Goal: Task Accomplishment & Management: Complete application form

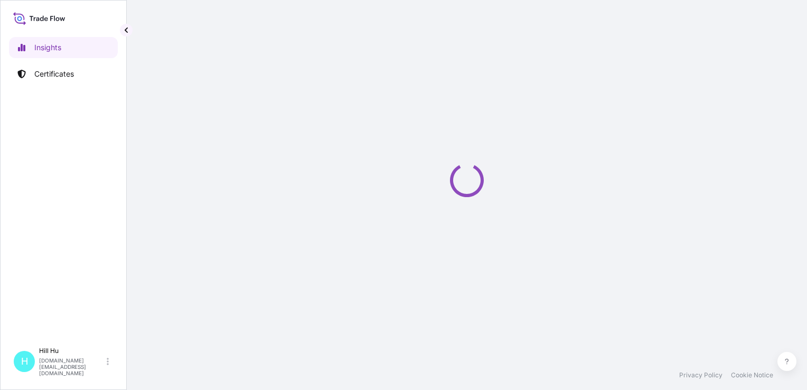
select select "2025"
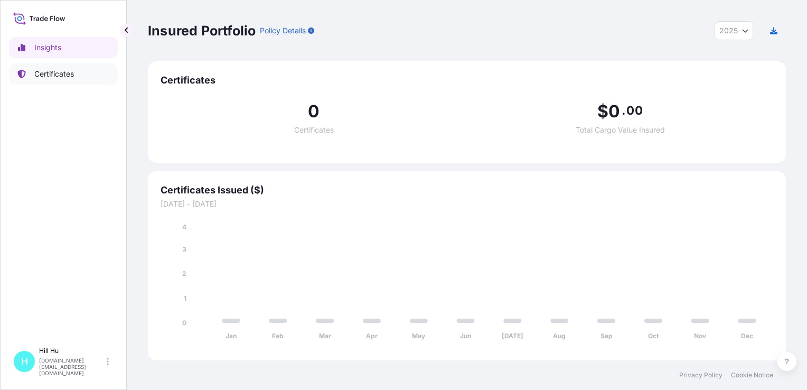
click at [59, 75] on p "Certificates" at bounding box center [54, 74] width 40 height 11
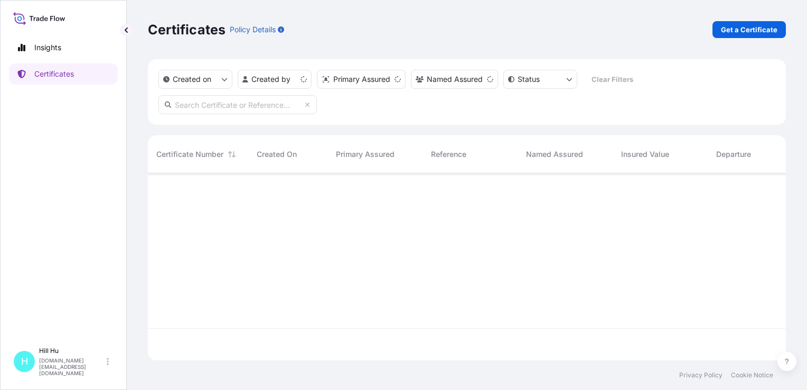
scroll to position [185, 630]
click at [745, 29] on p "Get a Certificate" at bounding box center [749, 29] width 57 height 11
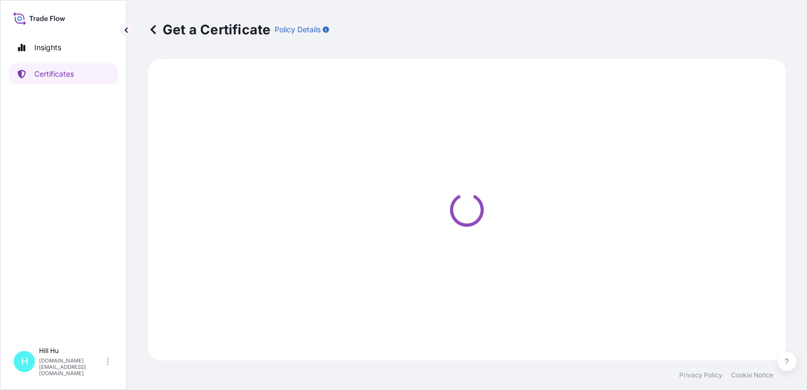
select select "Sea"
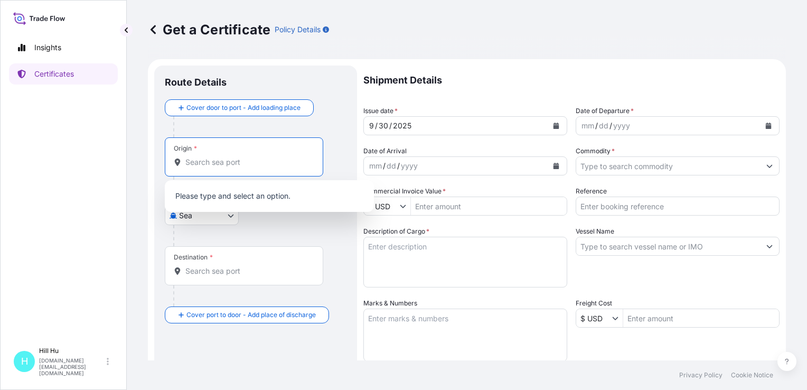
click at [203, 165] on input "Origin *" at bounding box center [247, 162] width 125 height 11
click at [226, 165] on input "Origin *" at bounding box center [247, 162] width 125 height 11
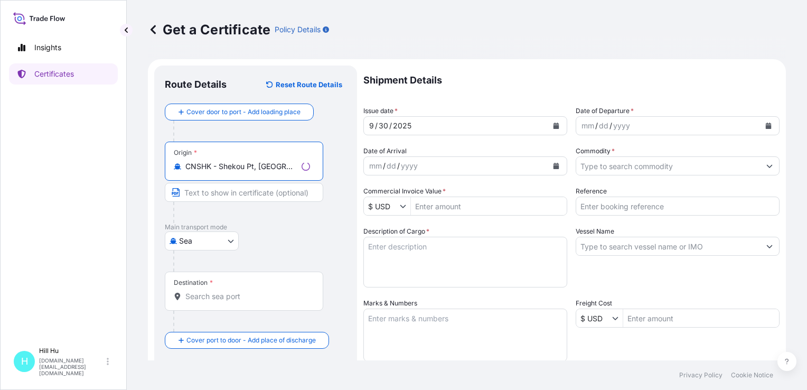
type input "CNSHK - Shekou Pt, [GEOGRAPHIC_DATA]"
click at [202, 297] on input "Destination *" at bounding box center [247, 296] width 125 height 11
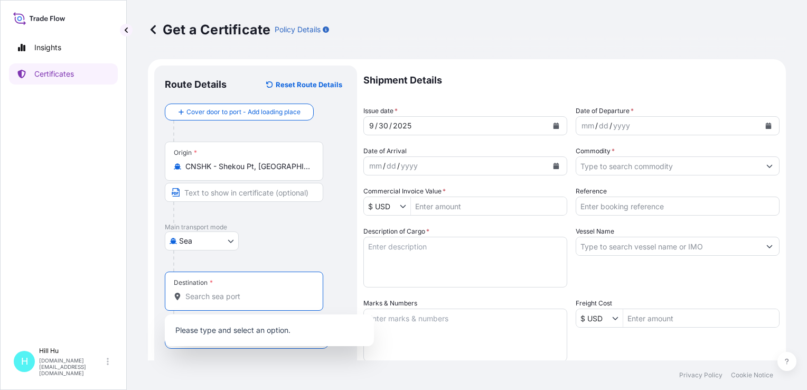
click at [202, 297] on input "Destination *" at bounding box center [247, 296] width 125 height 11
click at [233, 239] on body "3 options available. 0 options available. Insights Certificates [GEOGRAPHIC_DAT…" at bounding box center [403, 195] width 807 height 390
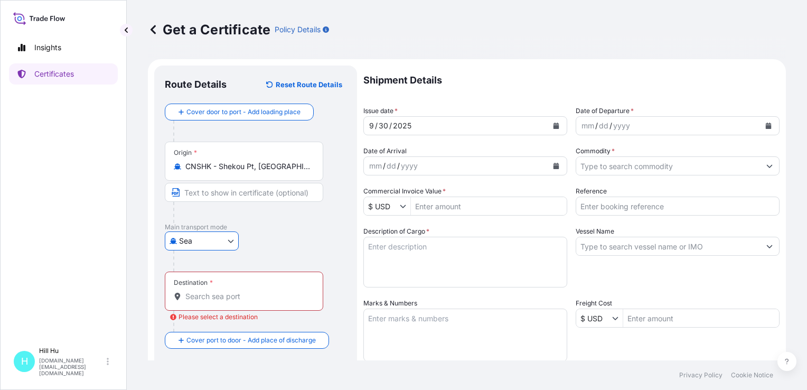
click at [265, 166] on input "CNSHK - Shekou Pt, [GEOGRAPHIC_DATA]" at bounding box center [247, 166] width 125 height 11
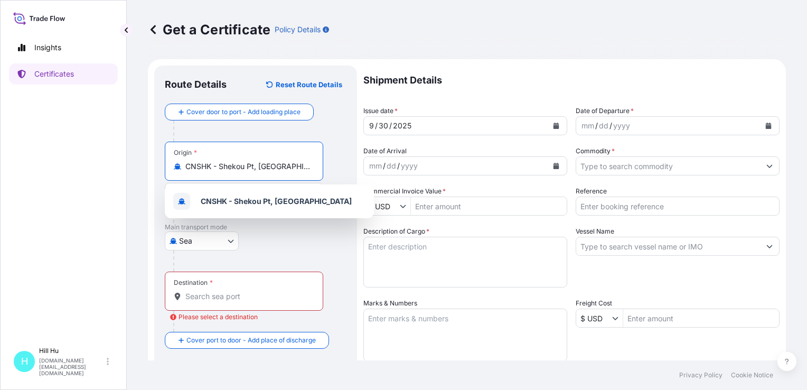
click at [265, 166] on input "CNSHK - Shekou Pt, [GEOGRAPHIC_DATA]" at bounding box center [247, 166] width 125 height 11
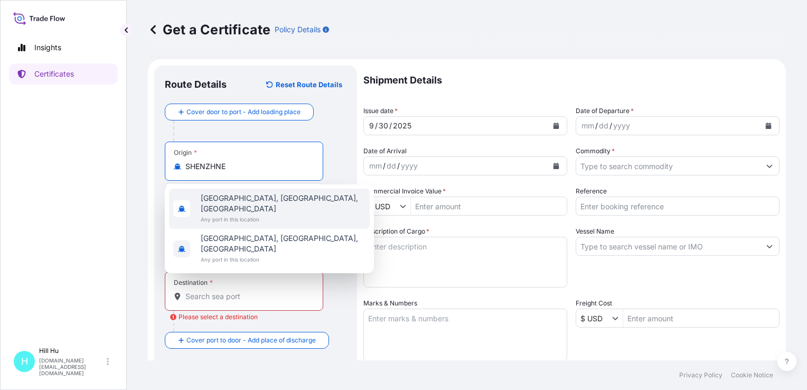
click at [274, 200] on span "[GEOGRAPHIC_DATA], [GEOGRAPHIC_DATA], [GEOGRAPHIC_DATA]" at bounding box center [283, 203] width 165 height 21
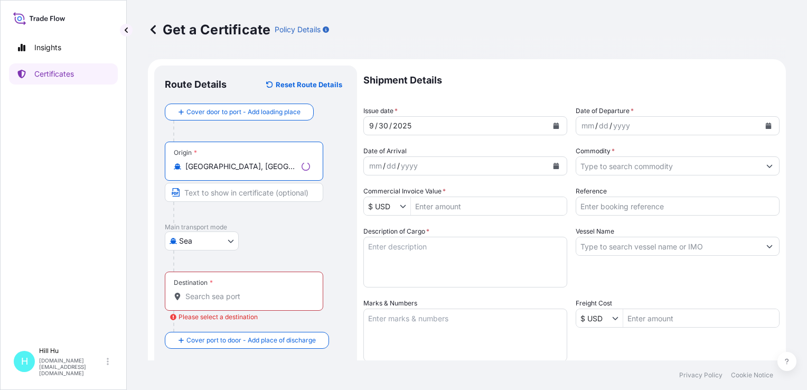
type input "[GEOGRAPHIC_DATA], [GEOGRAPHIC_DATA], [GEOGRAPHIC_DATA]"
click at [227, 240] on body "0 options available. 2 options available. Insights Certificates [GEOGRAPHIC_DAT…" at bounding box center [403, 195] width 807 height 390
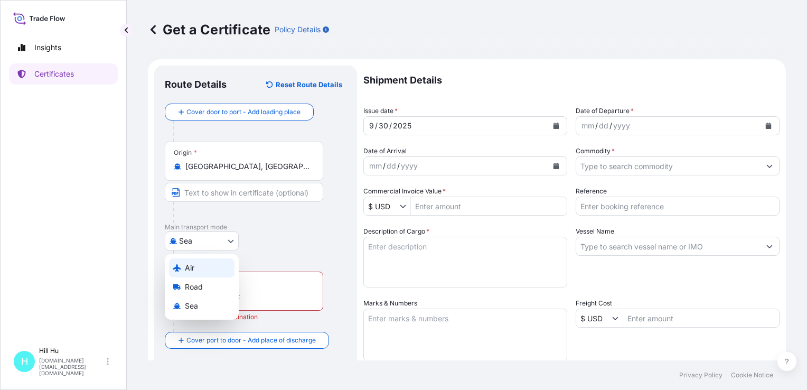
click at [194, 267] on span "Air" at bounding box center [190, 268] width 10 height 11
select select "Air"
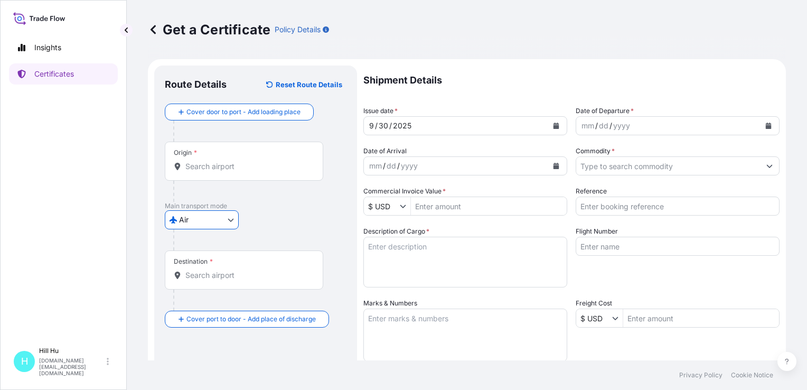
click at [209, 274] on input "Destination *" at bounding box center [247, 275] width 125 height 11
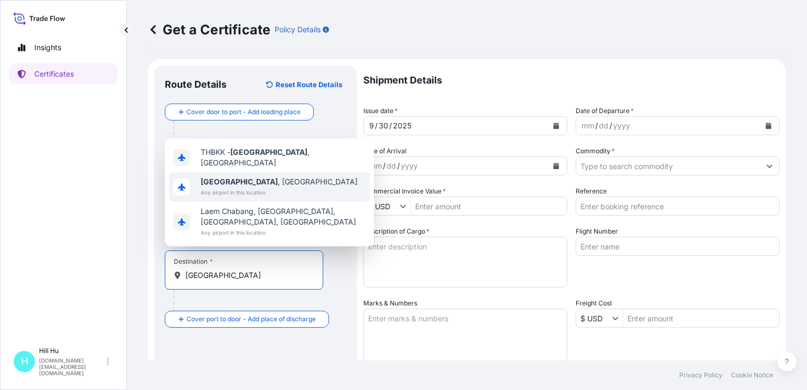
click at [235, 182] on span "[GEOGRAPHIC_DATA] , [GEOGRAPHIC_DATA]" at bounding box center [279, 181] width 157 height 11
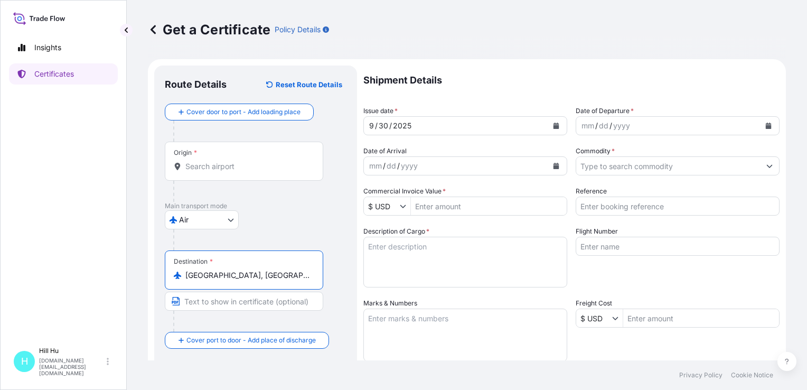
type input "[GEOGRAPHIC_DATA], [GEOGRAPHIC_DATA]"
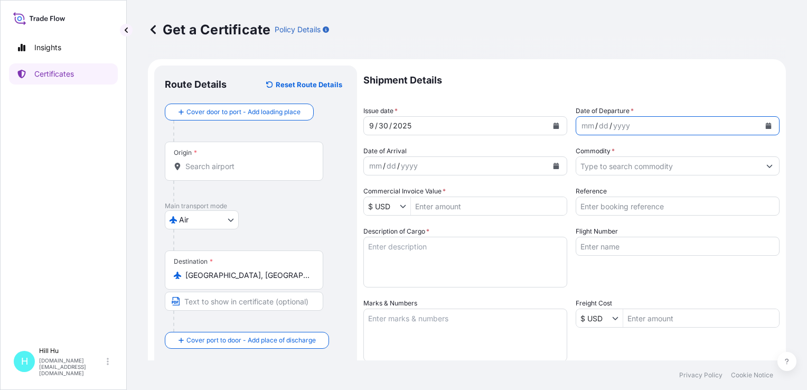
click at [764, 128] on button "Calendar" at bounding box center [768, 125] width 17 height 17
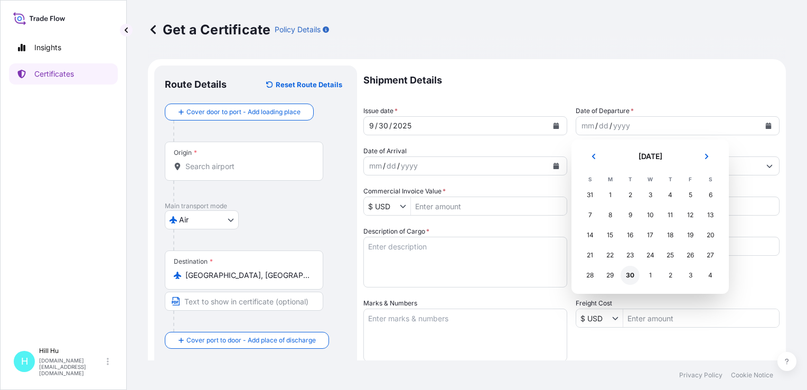
click at [633, 277] on div "30" at bounding box center [630, 275] width 19 height 19
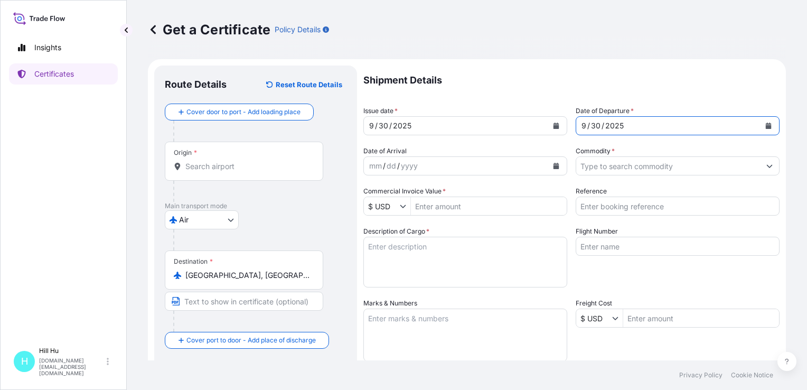
click at [615, 164] on input "Commodity *" at bounding box center [668, 165] width 184 height 19
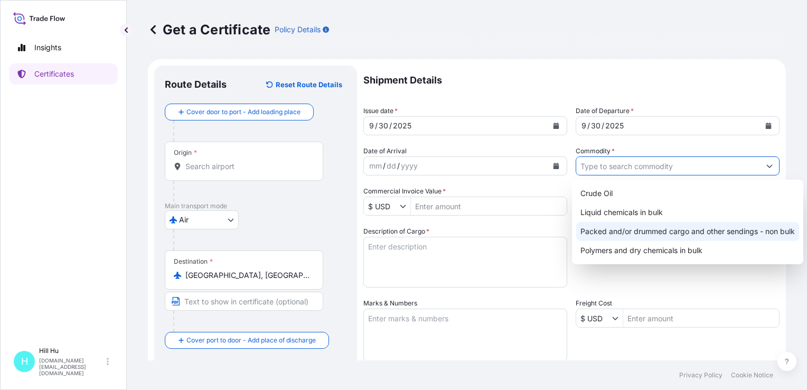
click at [638, 234] on div "Packed and/or drummed cargo and other sendings - non bulk" at bounding box center [687, 231] width 223 height 19
type input "Packed and/or drummed cargo and other sendings - non bulk"
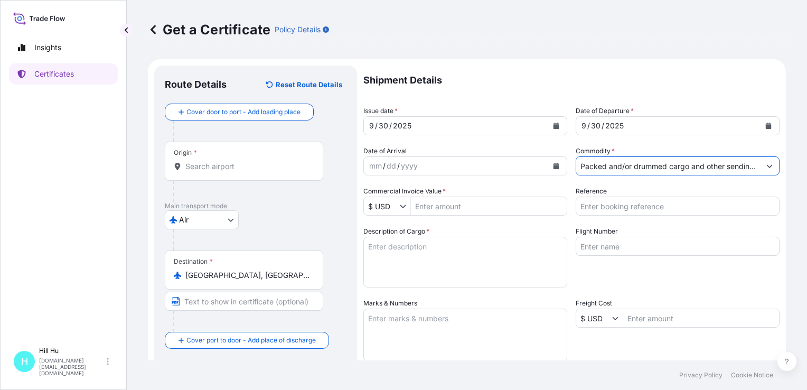
click at [407, 208] on button "Show suggestions" at bounding box center [405, 206] width 11 height 11
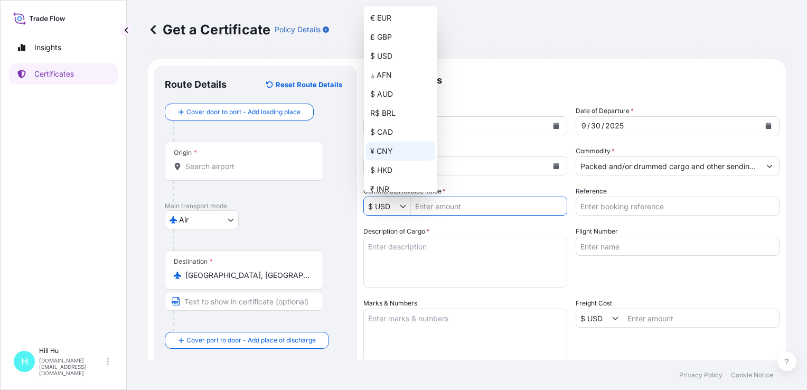
click at [395, 153] on div "¥ CNY" at bounding box center [400, 151] width 69 height 19
type input "¥ CNY"
click at [384, 153] on div "¥ CNY" at bounding box center [400, 151] width 69 height 19
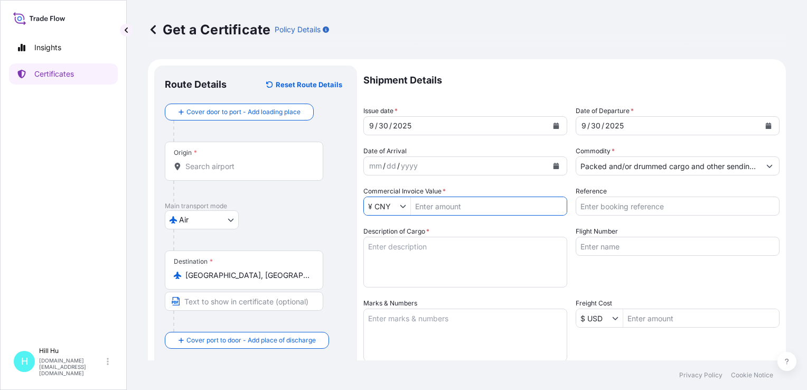
click at [441, 204] on input "Commercial Invoice Value *" at bounding box center [489, 206] width 156 height 19
paste input "42,215.29"
type input "42,215.29"
click at [407, 246] on textarea "Description of Cargo *" at bounding box center [465, 262] width 204 height 51
click at [401, 253] on textarea "Description of Cargo *" at bounding box center [465, 262] width 204 height 51
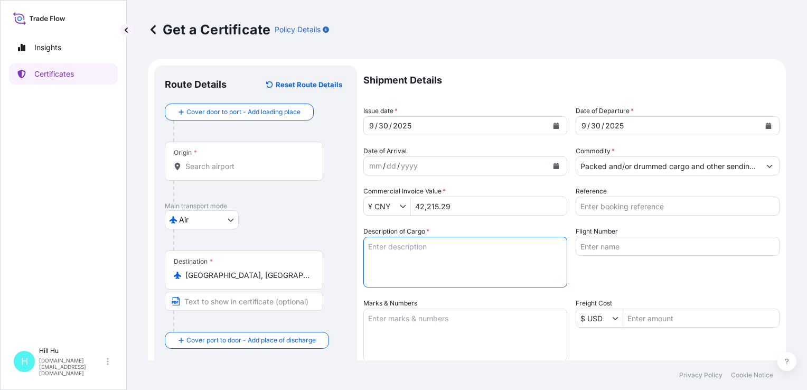
paste textarea "SCHULAMID 6 GF 30 FR 2 BLK 968001"
click at [520, 247] on textarea "SCHULAMID 6 GF 30 FR 2 BLK 968001" at bounding box center [465, 262] width 204 height 51
type textarea "SCHULAMID 6 GF 30 FR 2 BLK 968001 N.W.: 500KGS TOTAL: 1PALLET/20BAGS"
click at [609, 204] on input "Reference" at bounding box center [678, 206] width 204 height 19
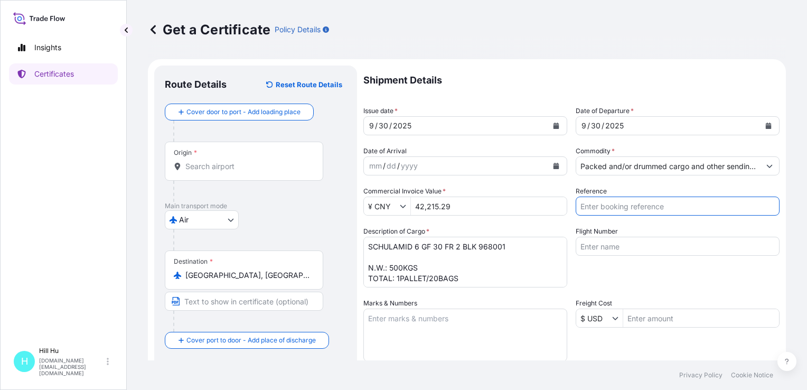
paste input "5013272931"
type input "5013272931"
click at [672, 241] on input "Flight Number" at bounding box center [678, 246] width 204 height 19
click at [623, 246] on input "Flight Number" at bounding box center [678, 246] width 204 height 19
paste input "3U9105"
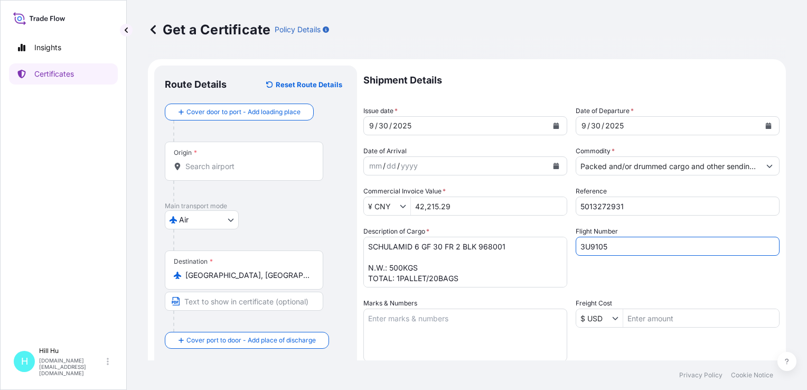
type input "3U9105"
click at [670, 291] on div "Shipment Details Issue date * [DATE] Date of Departure * [DATE] Date of Arrival…" at bounding box center [571, 317] width 416 height 503
drag, startPoint x: 384, startPoint y: 323, endPoint x: 499, endPoint y: 349, distance: 117.5
click at [384, 323] on textarea "Marks & Numbers" at bounding box center [465, 335] width 204 height 53
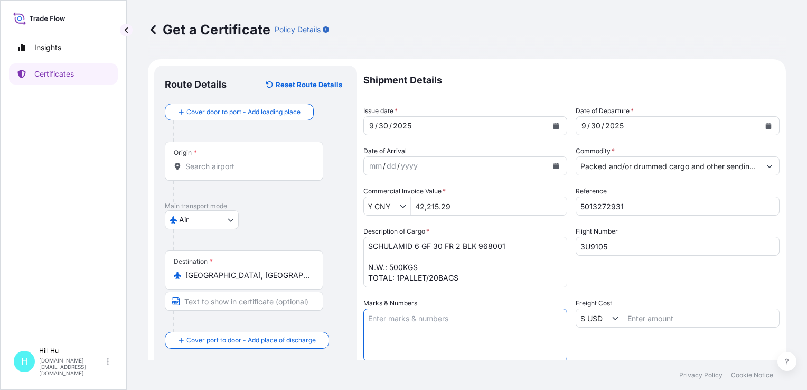
click at [382, 324] on textarea "Marks & Numbers" at bounding box center [465, 335] width 204 height 53
paste textarea "LyondellBasell"
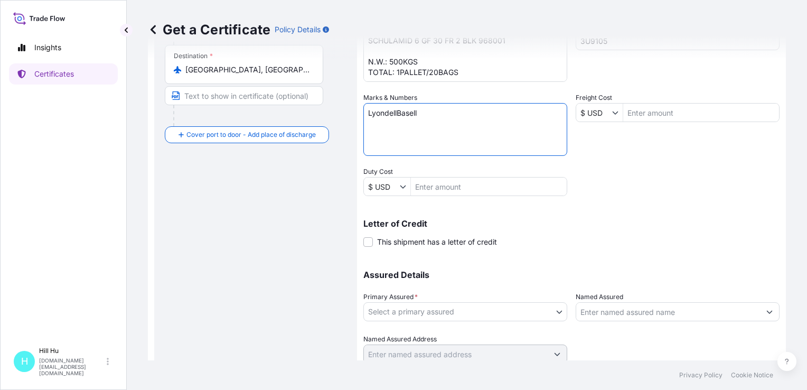
scroll to position [211, 0]
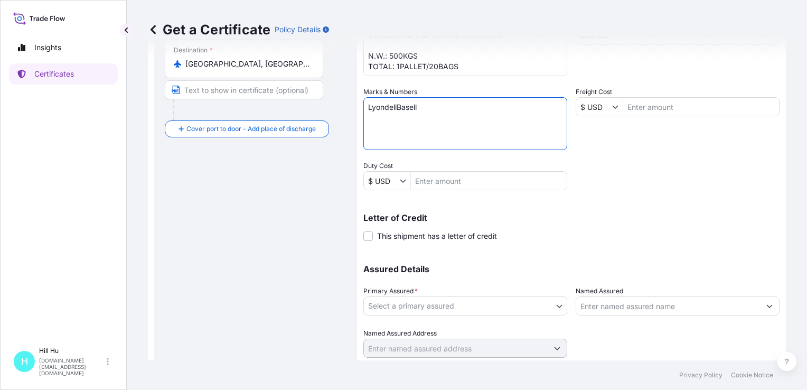
type textarea "LyondellBasell"
click at [650, 180] on div "Shipment Details Issue date * [DATE] Date of Departure * [DATE] Date of Arrival…" at bounding box center [571, 105] width 416 height 503
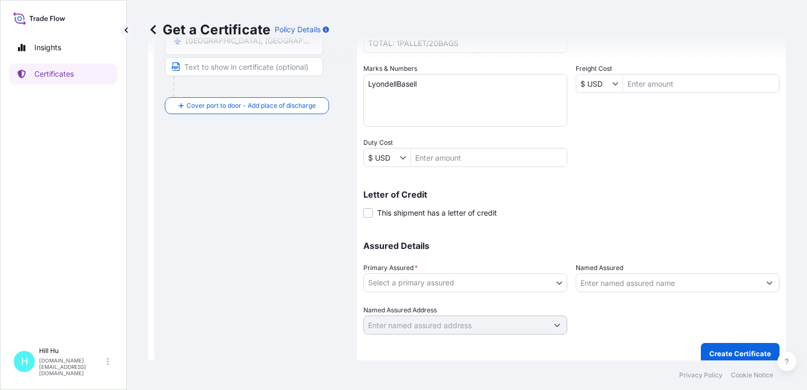
scroll to position [244, 0]
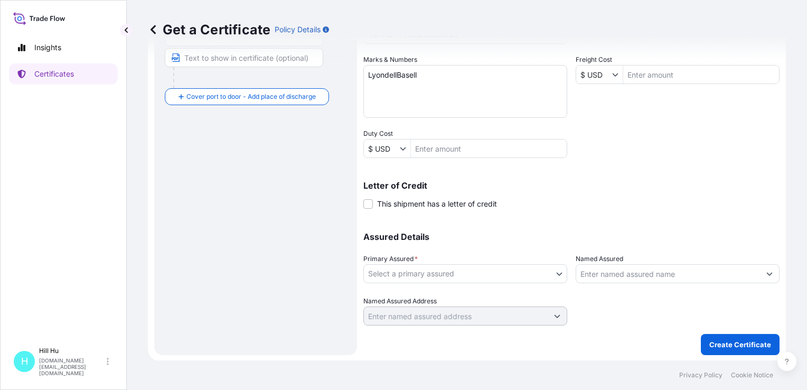
click at [620, 269] on input "Named Assured" at bounding box center [668, 273] width 184 height 19
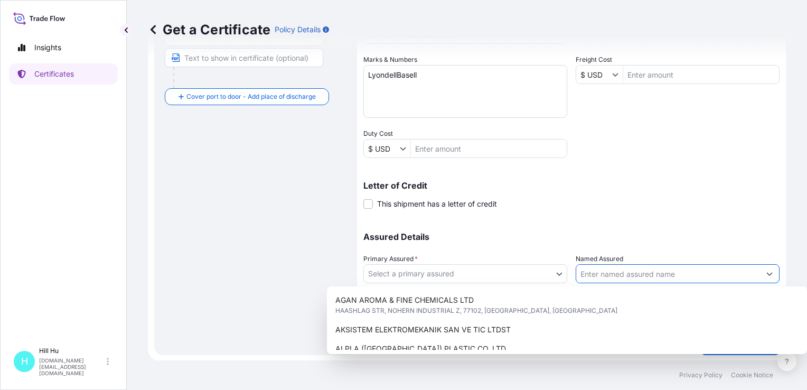
paste input "LyondellBasell Advanced Polymer(Dongguan) Co. Ltd"
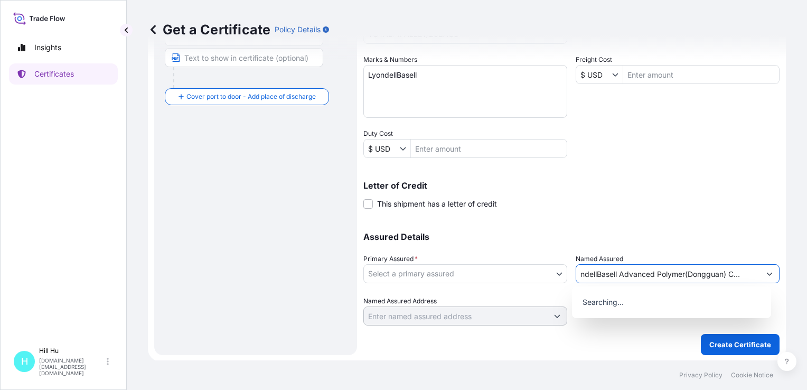
scroll to position [0, 17]
type input "LyondellBasell Advanced Polymer(Dongguan) Co. Ltd."
click at [455, 272] on body "8 options available. 0 options available. Insights Certificates [GEOGRAPHIC_DAT…" at bounding box center [403, 195] width 807 height 390
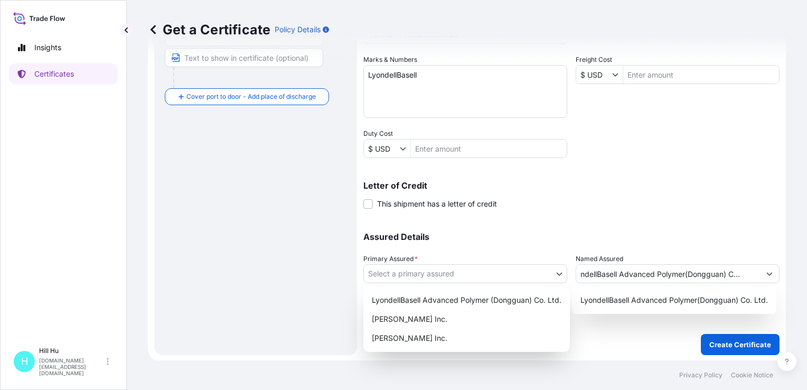
scroll to position [0, 0]
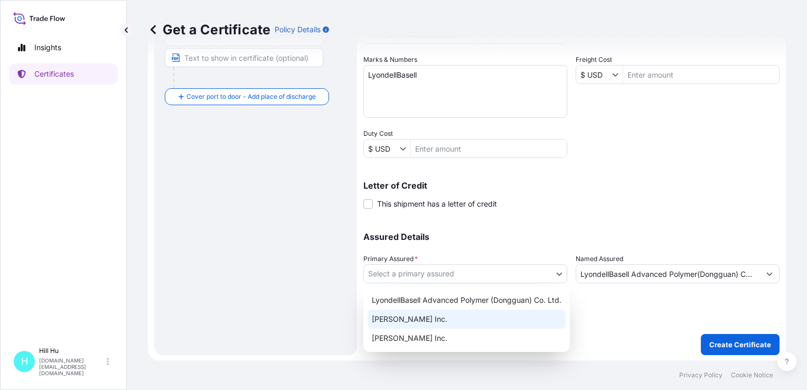
click at [418, 323] on div "[PERSON_NAME] Inc." at bounding box center [467, 319] width 198 height 19
select select "32057"
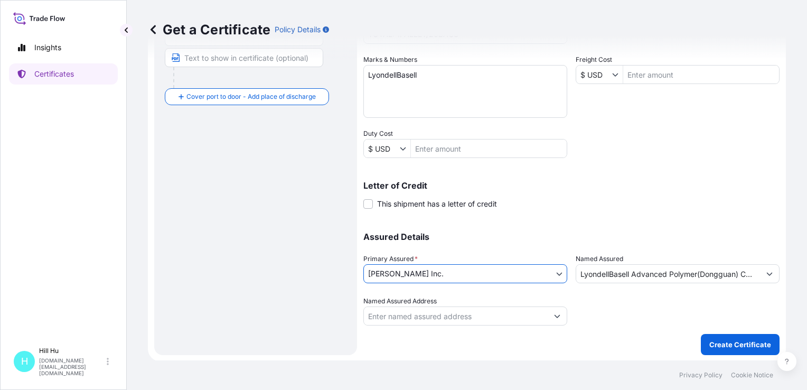
click at [718, 270] on input "LyondellBasell Advanced Polymer(Dongguan) Co. Ltd." at bounding box center [668, 273] width 184 height 19
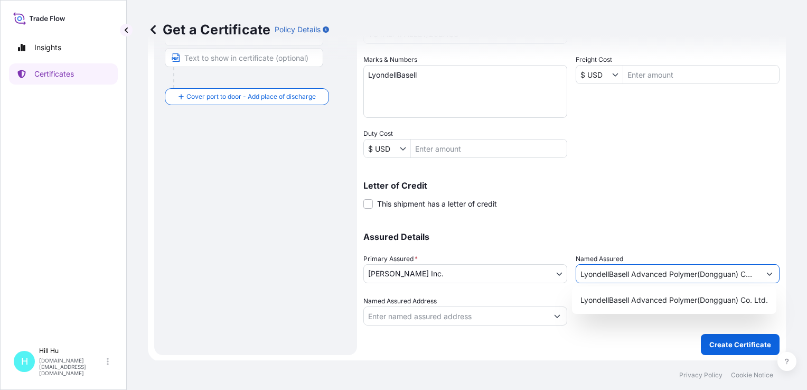
click at [718, 270] on input "LyondellBasell Advanced Polymer(Dongguan) Co. Ltd." at bounding box center [668, 273] width 184 height 19
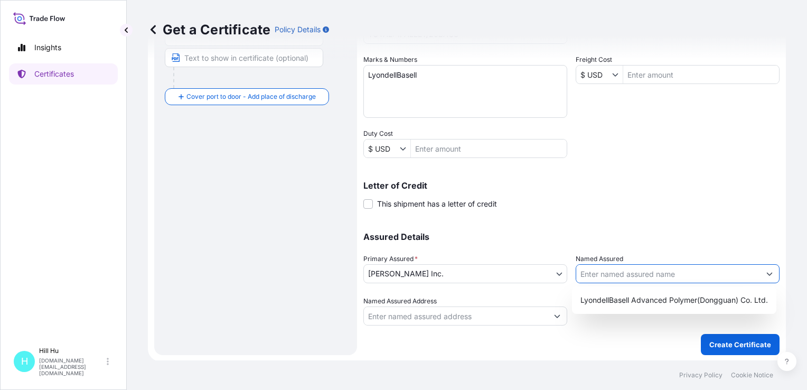
drag, startPoint x: 702, startPoint y: 277, endPoint x: 429, endPoint y: 255, distance: 273.0
click at [440, 255] on div "Assured Details Primary Assured * [PERSON_NAME] Inc. LyondellBasell Advanced Po…" at bounding box center [571, 273] width 416 height 106
paste input "LyondellBasell Advanced Polymer(Dongguan) Co. Ltd"
type input "LyondellBasell Advanced Polymer(Dongguan) Co. Ltd"
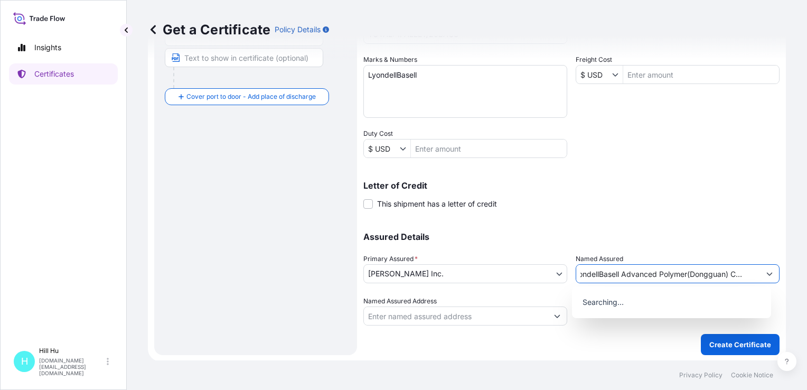
click at [653, 205] on div "Letter of Credit This shipment has a letter of credit Letter of credit * Letter…" at bounding box center [571, 195] width 416 height 28
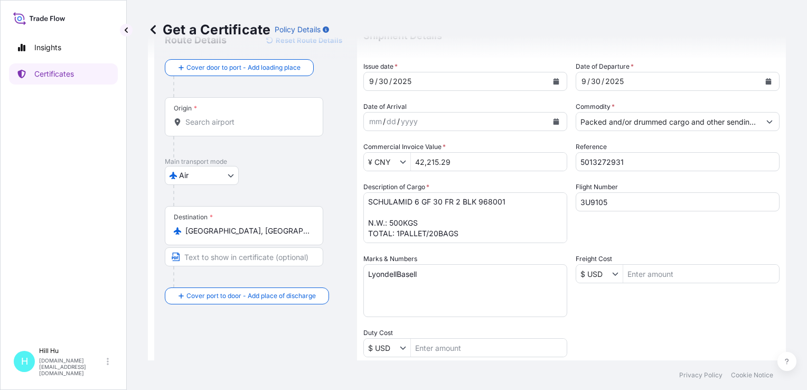
scroll to position [0, 0]
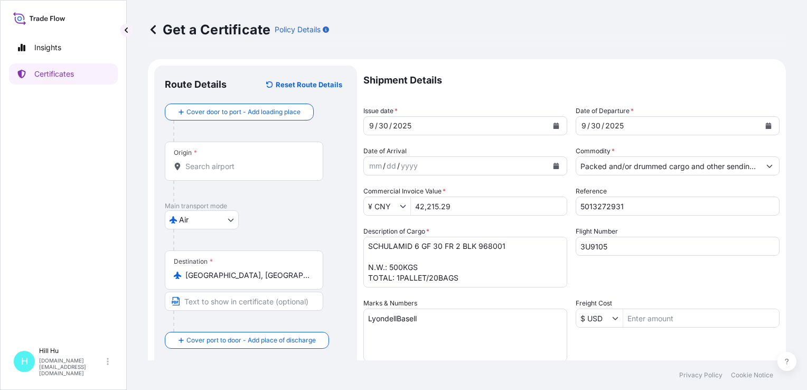
click at [211, 165] on input "Origin *" at bounding box center [247, 166] width 125 height 11
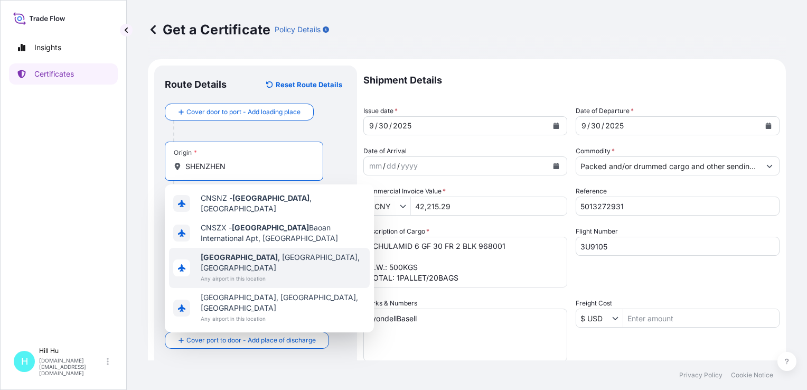
click at [225, 253] on b "[GEOGRAPHIC_DATA]" at bounding box center [239, 257] width 77 height 9
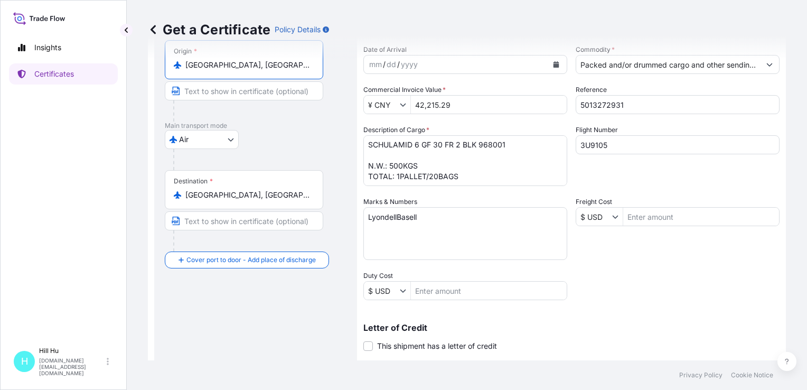
scroll to position [244, 0]
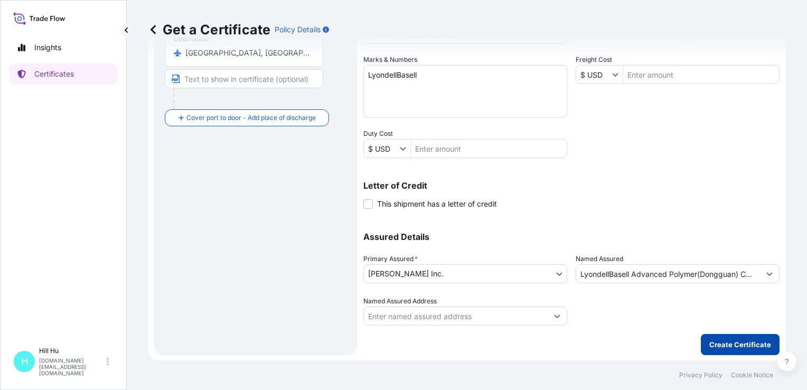
type input "[GEOGRAPHIC_DATA], [GEOGRAPHIC_DATA], [GEOGRAPHIC_DATA]"
click at [724, 340] on p "Create Certificate" at bounding box center [740, 344] width 62 height 11
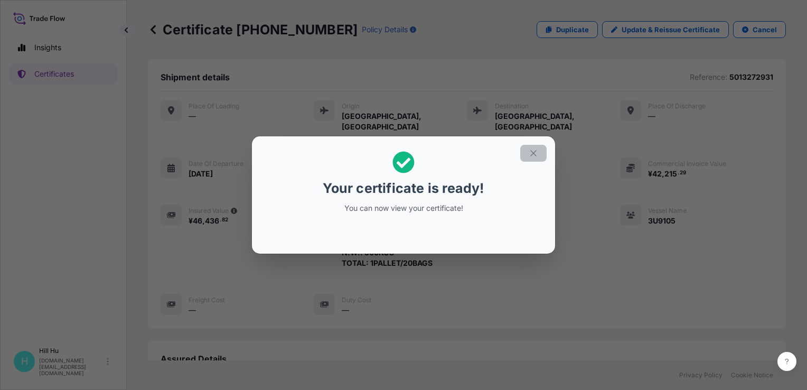
click at [530, 150] on icon "button" at bounding box center [534, 153] width 10 height 10
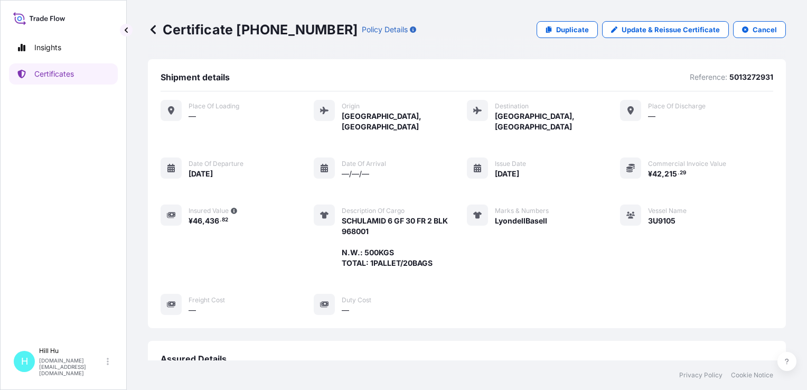
click at [554, 357] on div "Assured Details" at bounding box center [467, 363] width 613 height 20
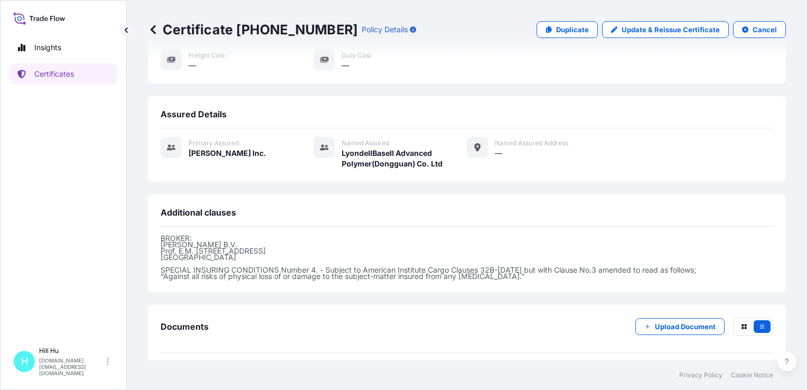
scroll to position [274, 0]
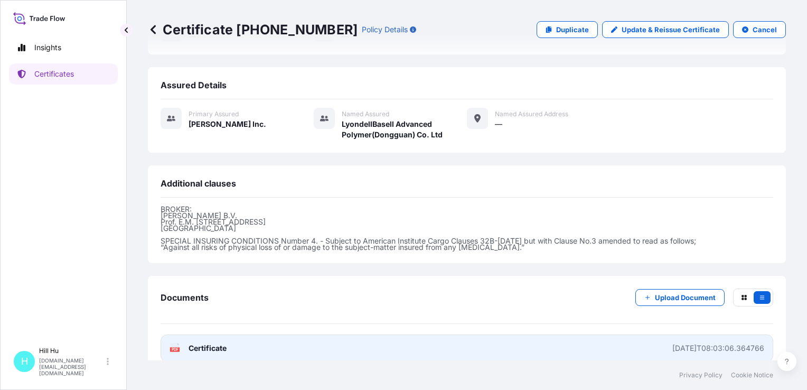
click at [194, 343] on span "Certificate" at bounding box center [208, 348] width 38 height 11
